Goal: Navigation & Orientation: Find specific page/section

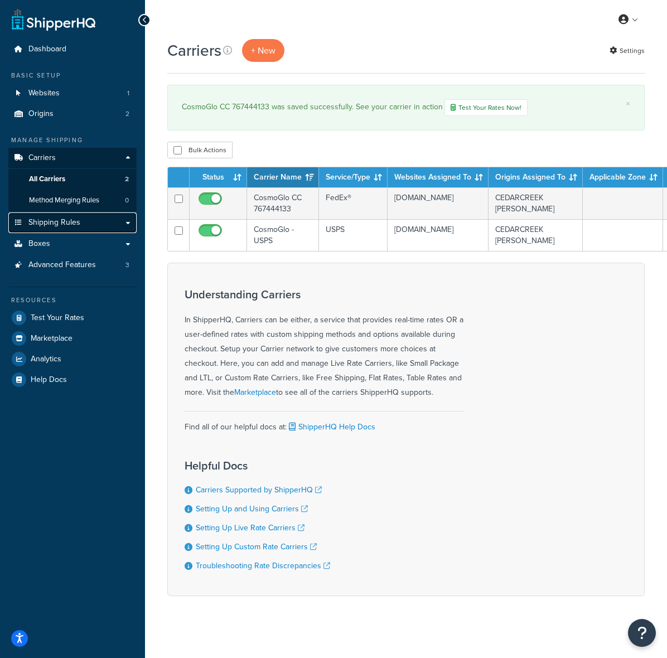
click at [69, 222] on span "Shipping Rules" at bounding box center [54, 222] width 52 height 9
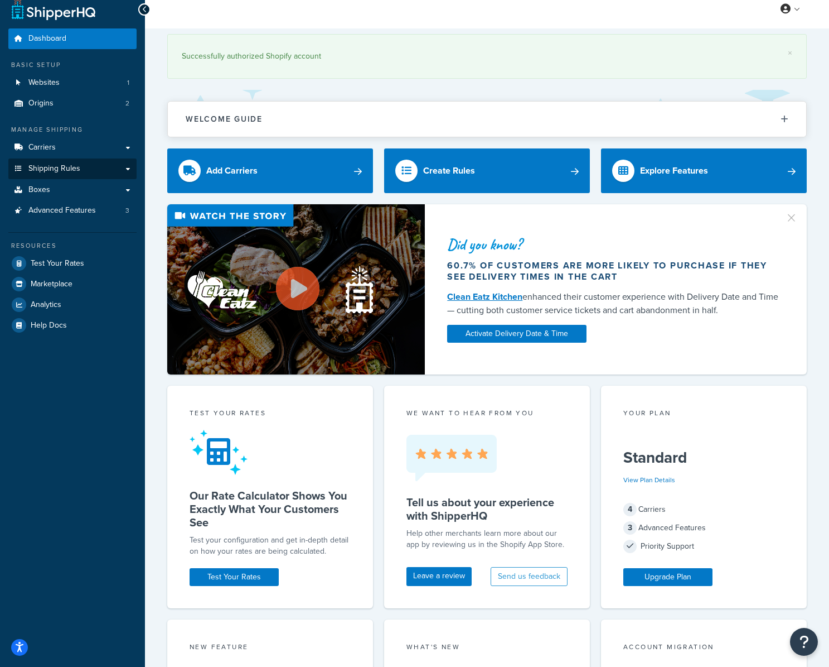
scroll to position [11, 0]
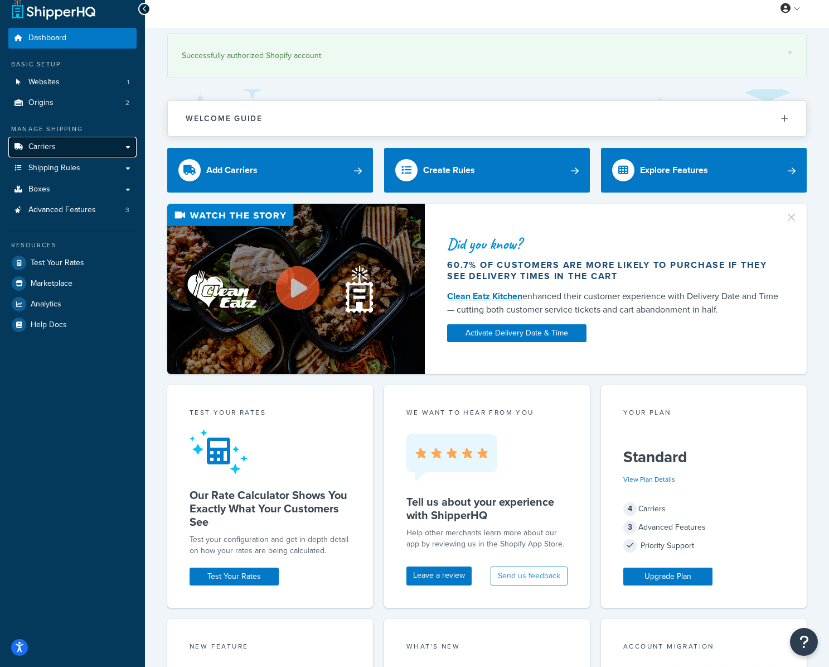
click at [61, 147] on link "Carriers" at bounding box center [72, 147] width 128 height 21
